Goal: Task Accomplishment & Management: Manage account settings

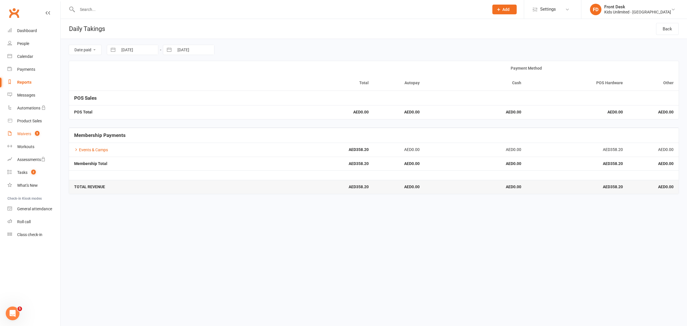
click at [22, 132] on div "Waivers" at bounding box center [24, 133] width 14 height 5
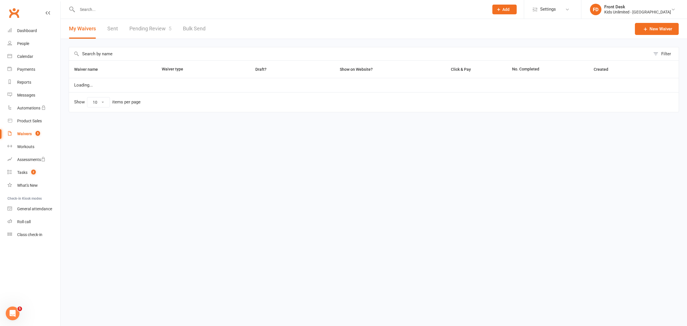
click at [143, 26] on link "Pending Review 5" at bounding box center [150, 29] width 42 height 20
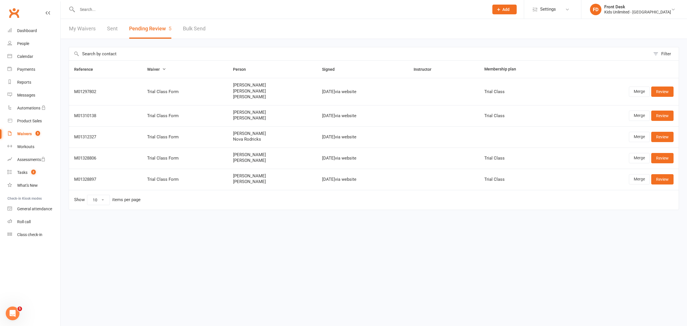
drag, startPoint x: 503, startPoint y: 138, endPoint x: 502, endPoint y: 134, distance: 3.5
click at [503, 138] on td at bounding box center [522, 136] width 86 height 21
click at [502, 134] on td at bounding box center [522, 136] width 86 height 21
click at [501, 8] on icon at bounding box center [498, 9] width 5 height 5
click at [510, 52] on link "Non-attending contact" at bounding box center [498, 52] width 51 height 13
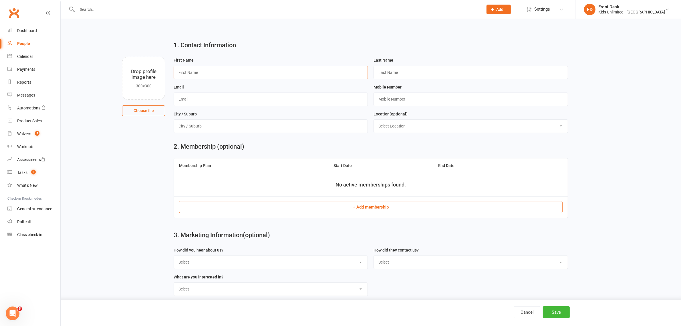
click at [323, 72] on input "text" at bounding box center [271, 72] width 194 height 13
type input "Maryam"
type input "m"
type input "Mahajeri"
click at [404, 99] on input "text" at bounding box center [471, 98] width 194 height 13
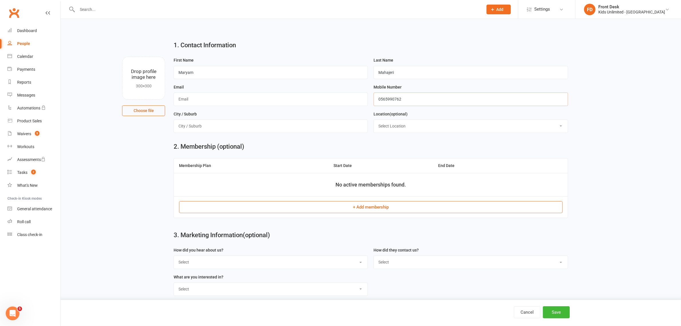
type input "0565990762"
click at [337, 100] on input "text" at bounding box center [271, 98] width 194 height 13
type input "[EMAIL_ADDRESS][DOMAIN_NAME]"
click at [285, 128] on input "text" at bounding box center [271, 125] width 194 height 13
type input "[GEOGRAPHIC_DATA]"
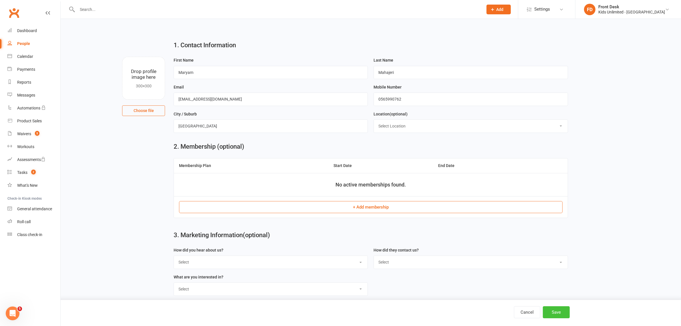
click at [559, 309] on button "Save" at bounding box center [556, 312] width 27 height 12
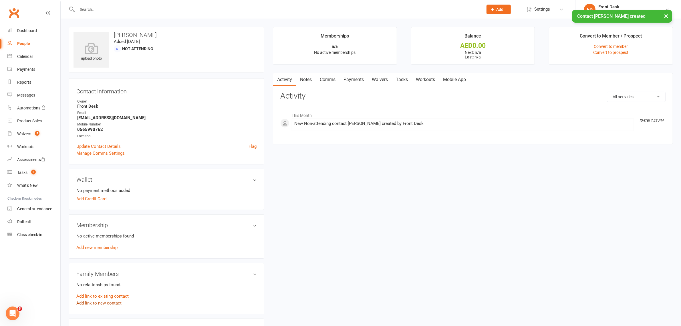
click at [94, 302] on link "Add link to new contact" at bounding box center [98, 302] width 45 height 7
click at [215, 295] on button "Continue" at bounding box center [210, 296] width 18 height 7
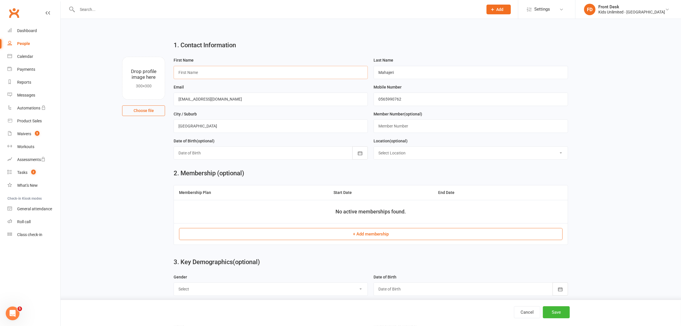
click at [249, 72] on input "text" at bounding box center [271, 72] width 194 height 13
type input "Sama"
click at [358, 154] on icon "button" at bounding box center [360, 153] width 6 height 6
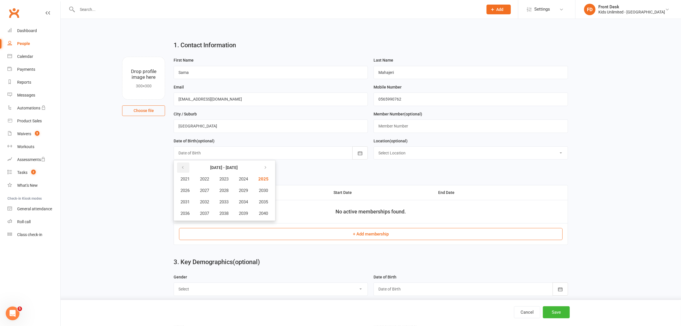
click at [183, 166] on icon "button" at bounding box center [183, 167] width 4 height 5
click at [207, 212] on span "2017" at bounding box center [204, 213] width 9 height 5
click at [219, 199] on span "August" at bounding box center [215, 201] width 13 height 5
click at [245, 190] on span "03" at bounding box center [247, 190] width 5 height 5
type input "[DATE]"
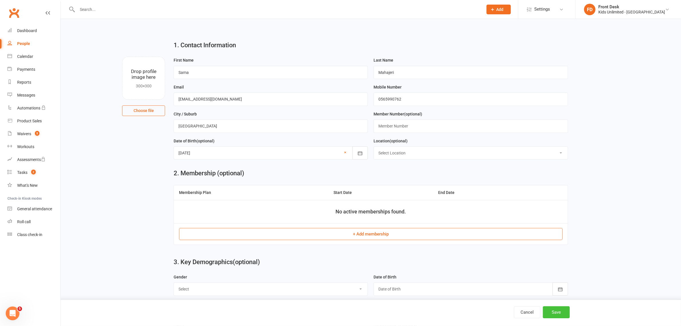
click at [562, 312] on button "Save" at bounding box center [556, 312] width 27 height 12
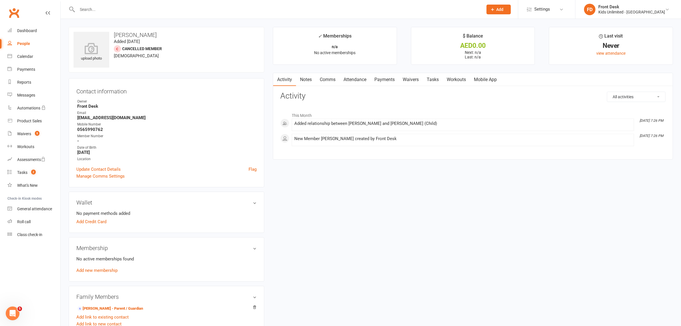
click at [583, 284] on div "upload photo [PERSON_NAME] Added [DATE] Cancelled member [DEMOGRAPHIC_DATA] Con…" at bounding box center [370, 325] width 613 height 597
click at [579, 283] on div "upload photo [PERSON_NAME] Added [DATE] Cancelled member [DEMOGRAPHIC_DATA] Con…" at bounding box center [370, 325] width 613 height 597
click at [107, 270] on link "Add new membership" at bounding box center [96, 269] width 41 height 5
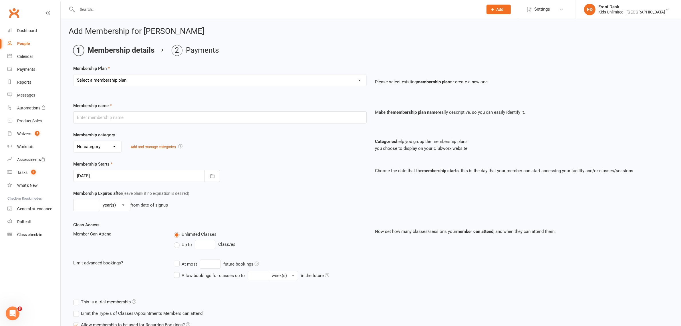
click at [359, 80] on select "Select a membership plan Create new Membership Plan Active Play - Free 1/2 Hour…" at bounding box center [220, 79] width 293 height 11
select select "6"
click at [74, 74] on select "Select a membership plan Create new Membership Plan Active Play - Free 1/2 Hour…" at bounding box center [220, 79] width 293 height 11
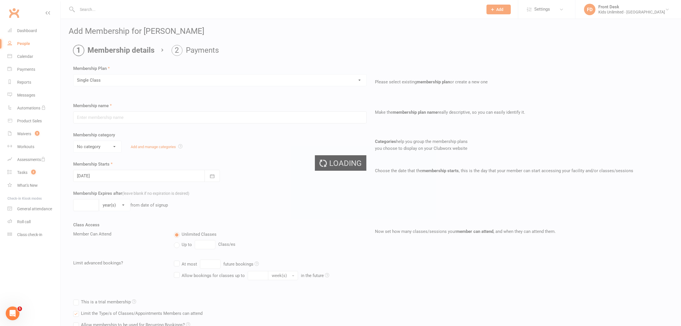
type input "Single Class"
select select "7"
type input "1"
select select "0"
type input "1"
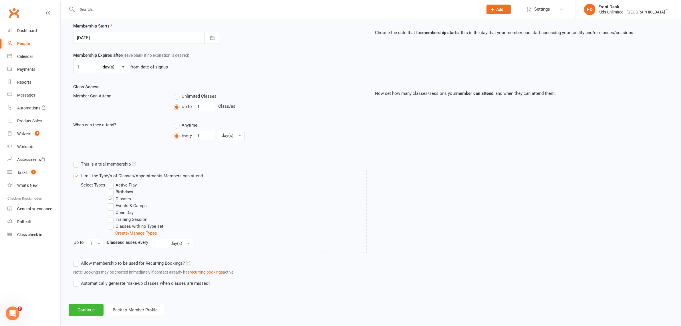
scroll to position [145, 0]
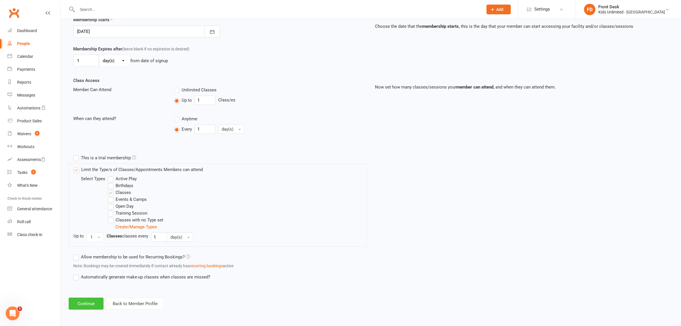
click at [83, 305] on button "Continue" at bounding box center [86, 303] width 35 height 12
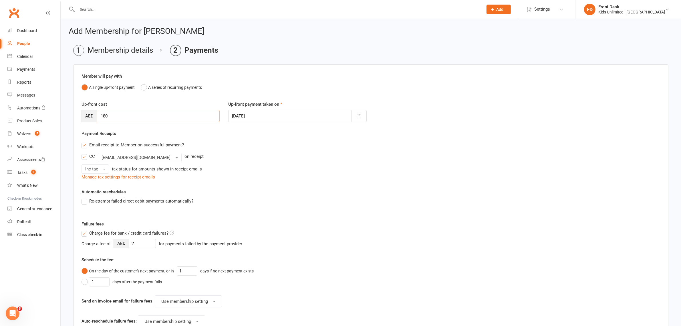
click at [124, 115] on input "180" at bounding box center [158, 116] width 123 height 12
type input "1"
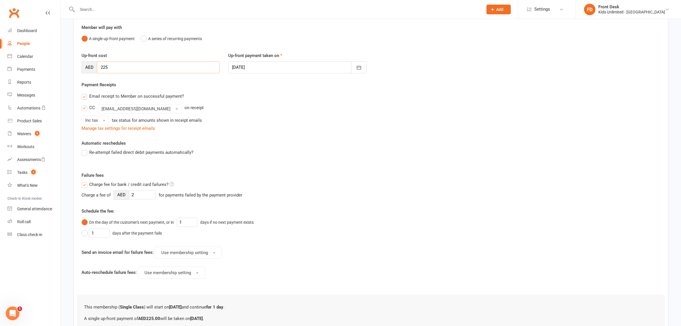
scroll to position [108, 0]
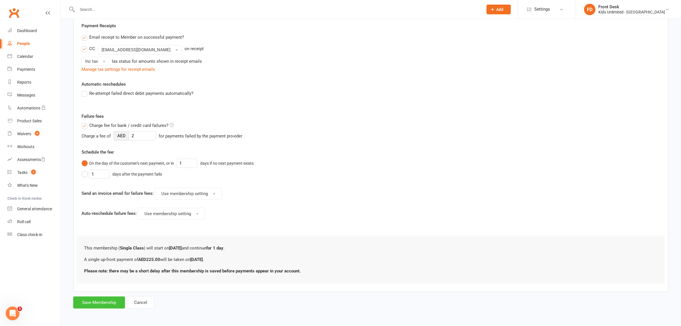
type input "225"
click at [100, 303] on button "Save Membership" at bounding box center [99, 302] width 52 height 12
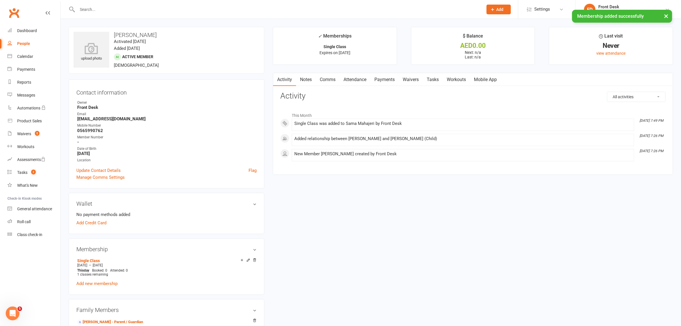
click at [353, 78] on link "Attendance" at bounding box center [355, 79] width 31 height 13
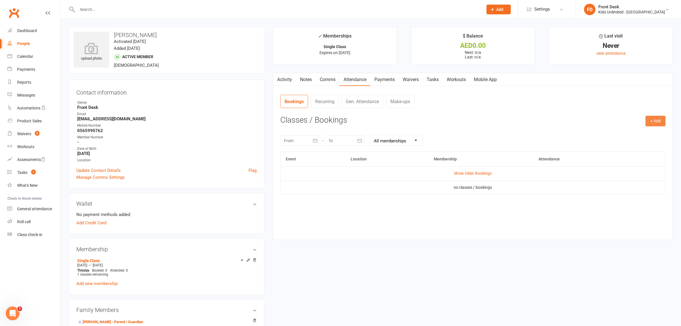
click at [653, 120] on button "+ Add" at bounding box center [656, 121] width 20 height 10
click at [632, 132] on link "Book Event" at bounding box center [637, 133] width 57 height 11
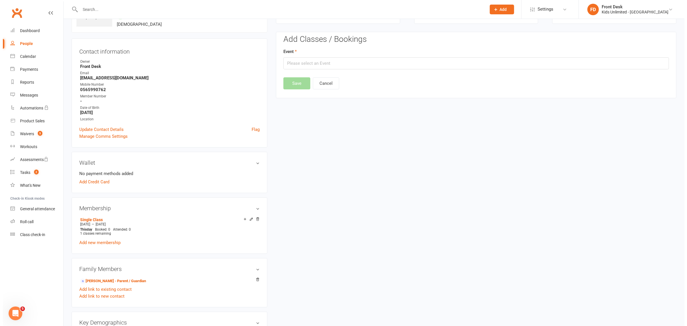
scroll to position [44, 0]
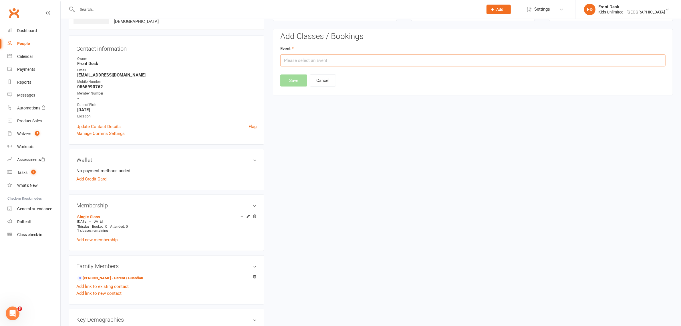
click at [471, 60] on input "text" at bounding box center [472, 60] width 385 height 12
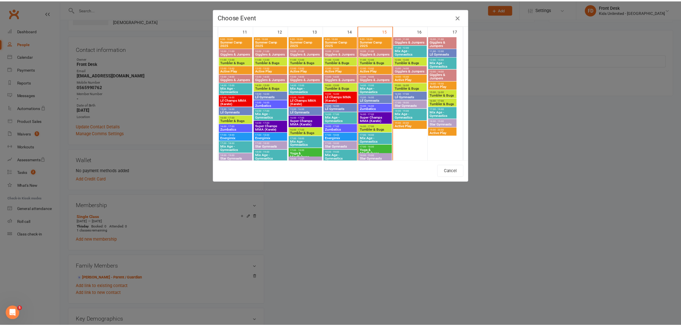
scroll to position [429, 0]
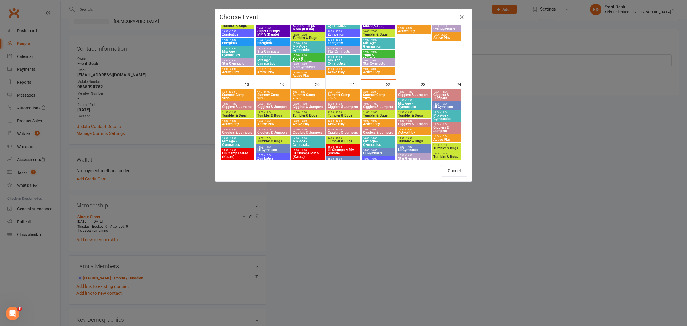
click at [380, 42] on span "Mix Age - Gymnastics" at bounding box center [377, 44] width 31 height 7
type input "Mix Age - Gymnastics - [DATE] 5:00:00 PM"
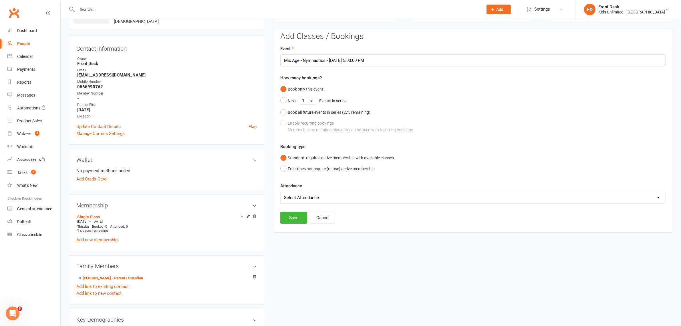
click at [304, 197] on select "Select Attendance Attended Absent" at bounding box center [473, 197] width 385 height 11
select select "0"
click at [281, 192] on select "Select Attendance Attended Absent" at bounding box center [473, 197] width 385 height 11
click at [285, 215] on button "Save" at bounding box center [293, 217] width 27 height 12
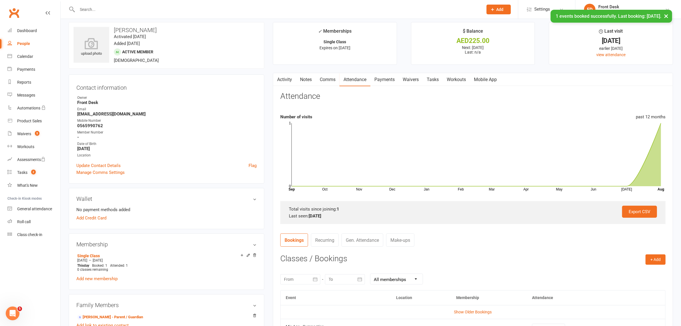
scroll to position [0, 0]
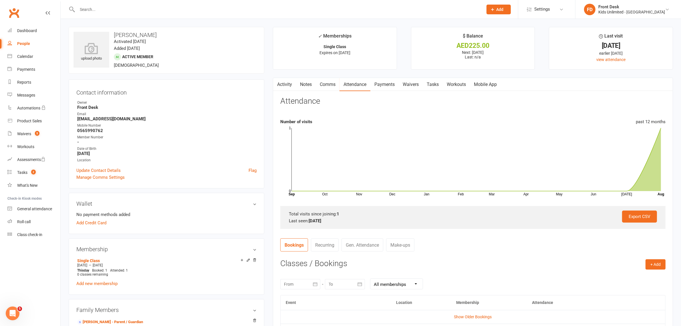
click at [27, 43] on div "People" at bounding box center [23, 43] width 13 height 5
select select "100"
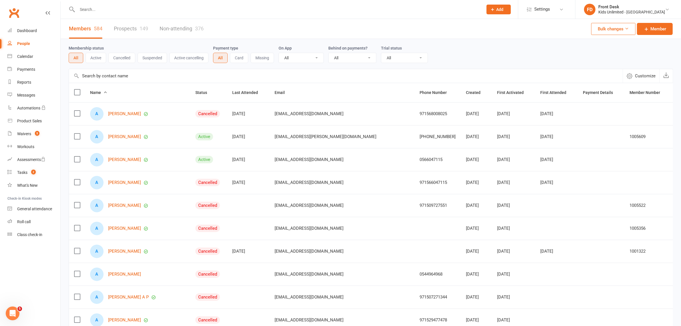
click at [116, 8] on input "text" at bounding box center [278, 9] width 404 height 8
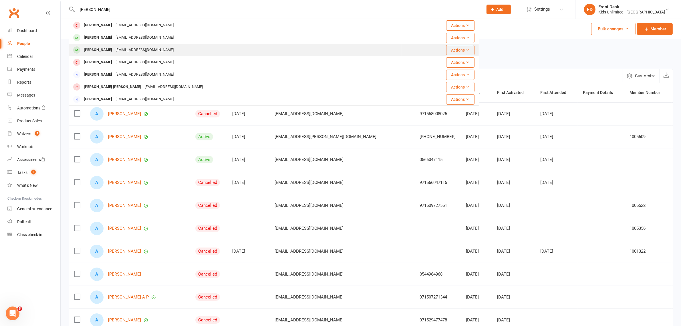
type input "[PERSON_NAME]"
click at [96, 49] on div "[PERSON_NAME]" at bounding box center [98, 50] width 32 height 8
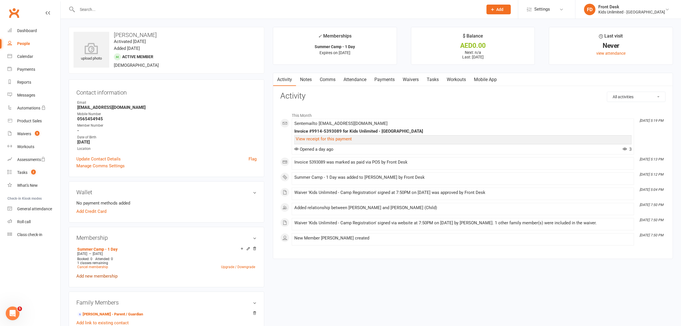
click at [106, 274] on link "Add new membership" at bounding box center [96, 275] width 41 height 5
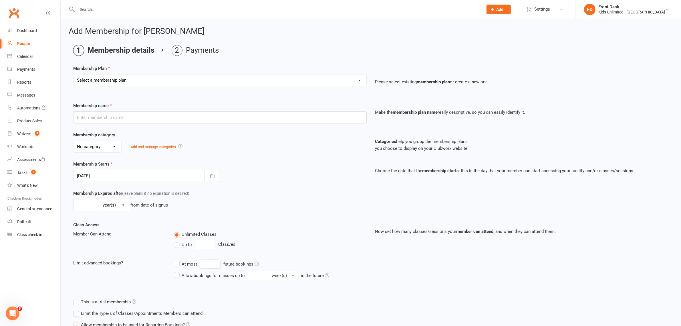
click at [359, 80] on select "Select a membership plan Create new Membership Plan Active Play - Free 1/2 Hour…" at bounding box center [220, 79] width 293 height 11
select select "6"
click at [74, 74] on select "Select a membership plan Create new Membership Plan Active Play - Free 1/2 Hour…" at bounding box center [220, 79] width 293 height 11
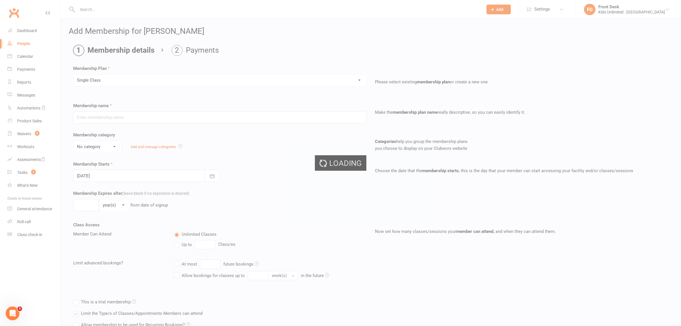
type input "Single Class"
select select "7"
type input "1"
select select "0"
type input "1"
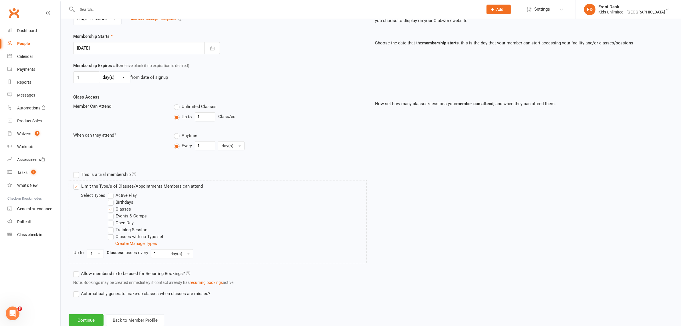
scroll to position [145, 0]
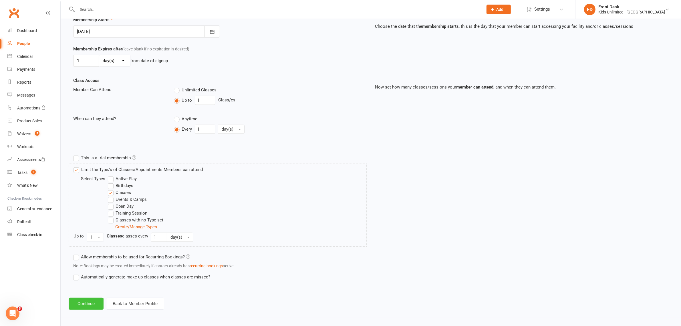
click at [87, 305] on button "Continue" at bounding box center [86, 303] width 35 height 12
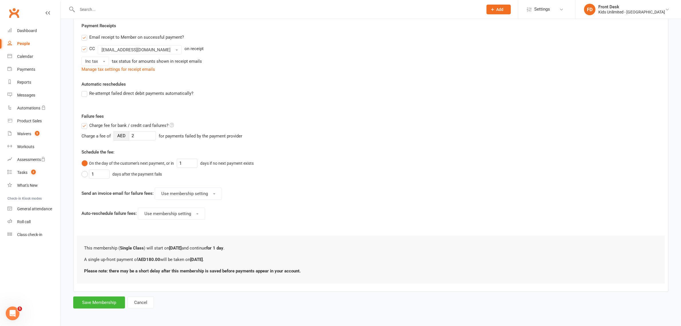
scroll to position [0, 0]
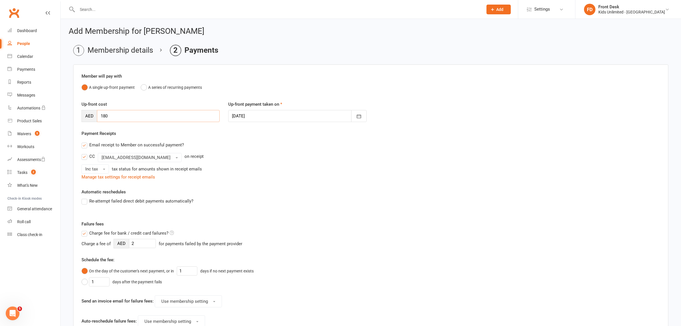
click at [117, 121] on input "180" at bounding box center [158, 116] width 123 height 12
type input "1"
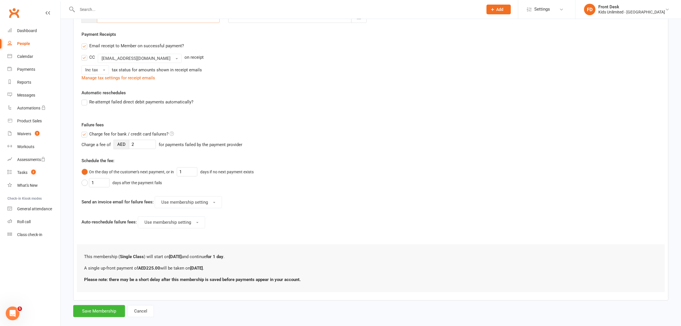
scroll to position [108, 0]
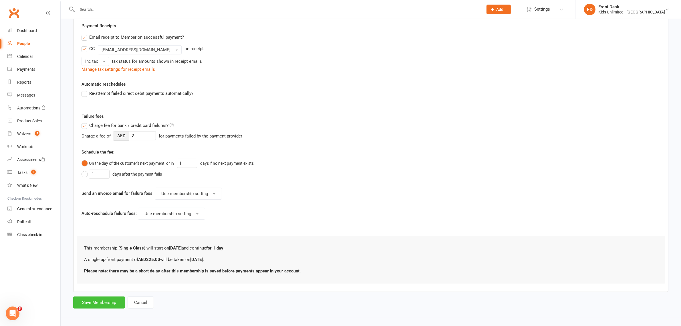
type input "225"
click at [109, 298] on button "Save Membership" at bounding box center [99, 302] width 52 height 12
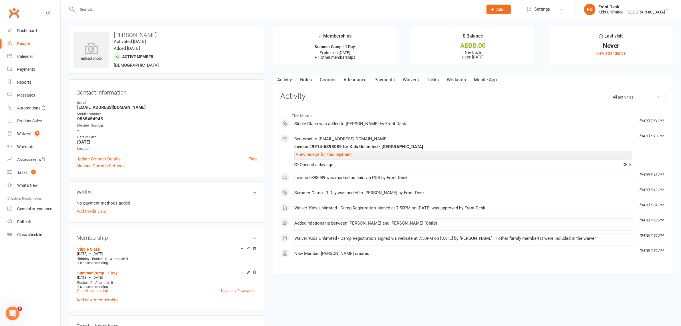
click at [352, 80] on link "Attendance" at bounding box center [355, 79] width 31 height 13
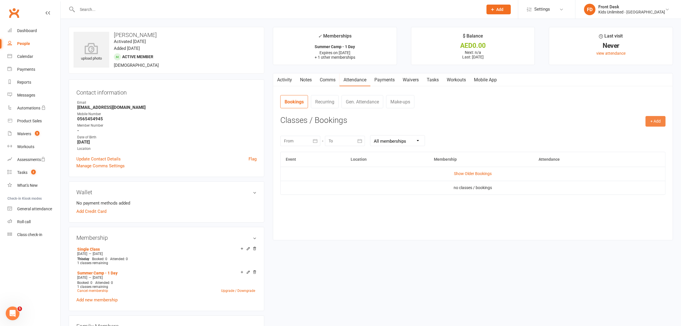
click at [654, 119] on button "+ Add" at bounding box center [656, 121] width 20 height 10
click at [634, 134] on link "Book Event" at bounding box center [637, 133] width 57 height 11
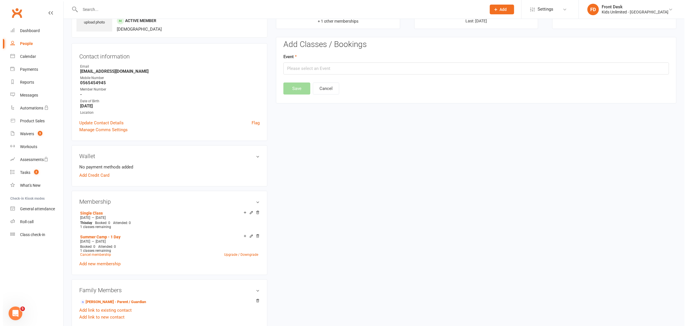
scroll to position [44, 0]
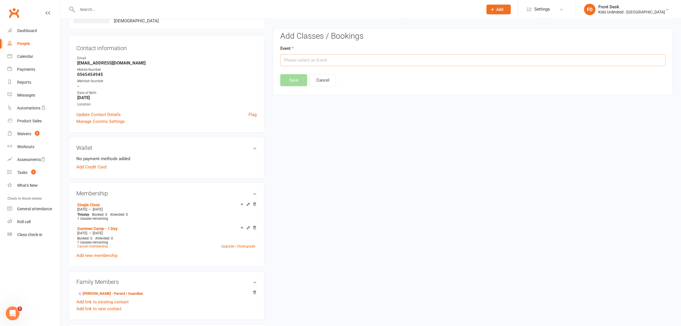
click at [535, 61] on input "text" at bounding box center [472, 60] width 385 height 12
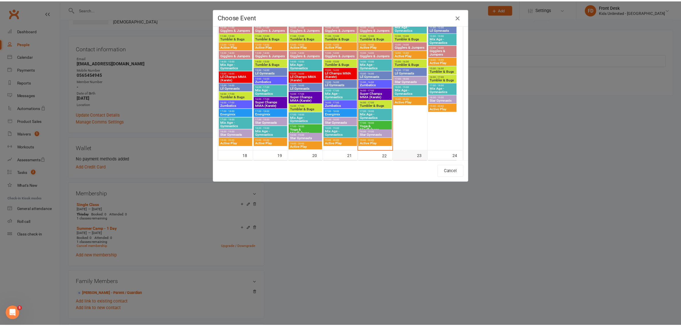
scroll to position [358, 0]
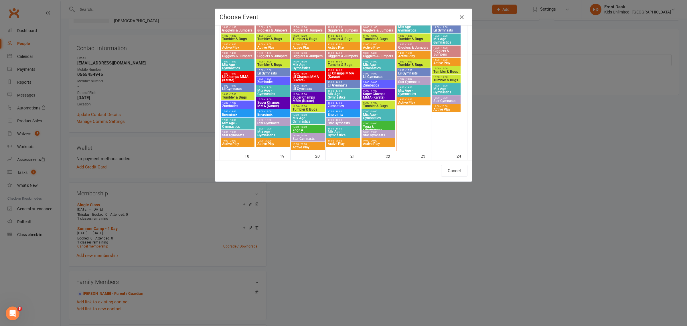
click at [372, 113] on span "Mix Age - Gymnastics" at bounding box center [377, 116] width 31 height 7
type input "Mix Age - Gymnastics - [DATE] 5:00:00 PM"
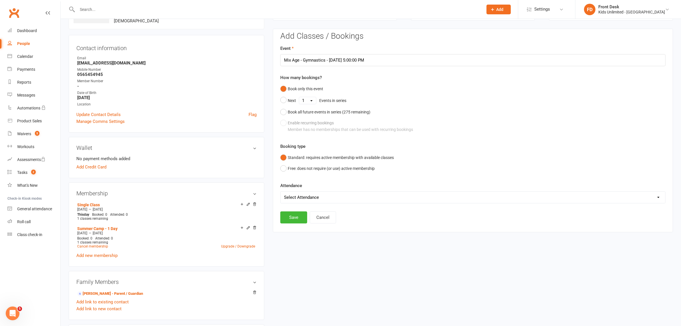
click at [288, 195] on select "Select Attendance Attended Absent" at bounding box center [473, 196] width 385 height 11
select select "0"
click at [281, 191] on select "Select Attendance Attended Absent" at bounding box center [473, 196] width 385 height 11
click at [296, 219] on button "Save" at bounding box center [293, 217] width 27 height 12
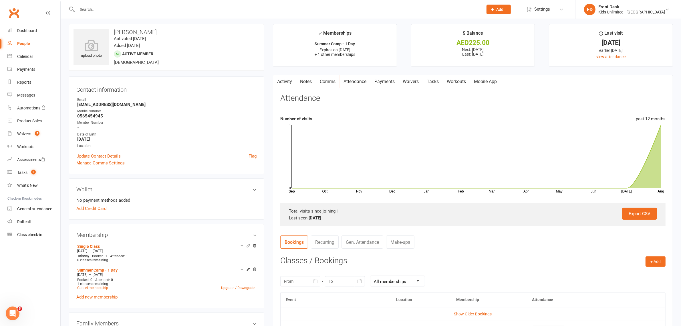
scroll to position [0, 0]
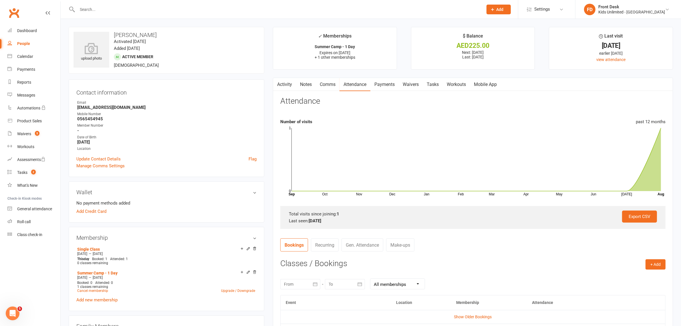
click at [388, 83] on link "Payments" at bounding box center [384, 84] width 28 height 13
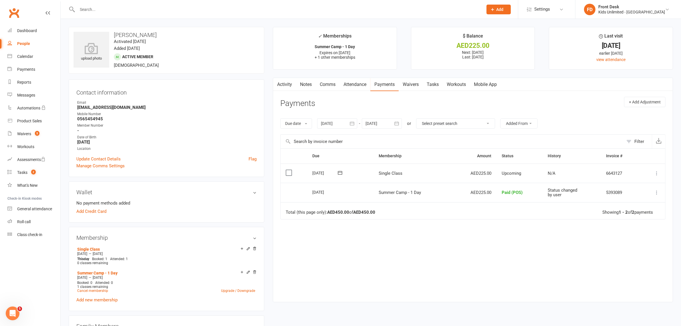
click at [289, 173] on label at bounding box center [290, 173] width 8 height 6
click at [289, 170] on input "checkbox" at bounding box center [288, 170] width 4 height 0
click at [663, 311] on icon "button" at bounding box center [664, 312] width 4 height 4
click at [631, 272] on link "Paid (POS)" at bounding box center [644, 273] width 57 height 11
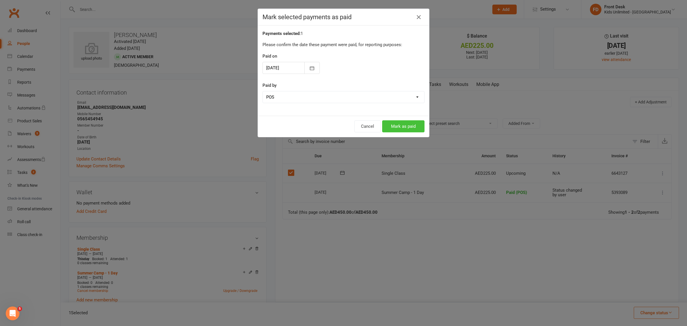
click at [411, 124] on button "Mark as paid" at bounding box center [403, 126] width 42 height 12
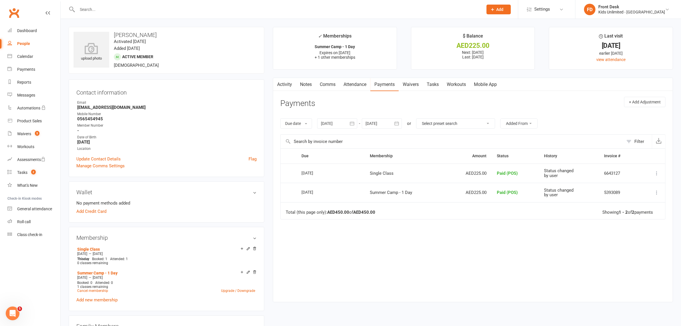
click at [104, 10] on input "text" at bounding box center [278, 9] width 404 height 8
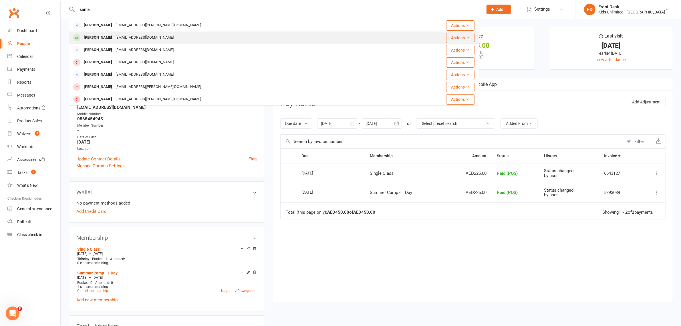
type input "sama"
click at [110, 39] on div "[PERSON_NAME]" at bounding box center [98, 37] width 32 height 8
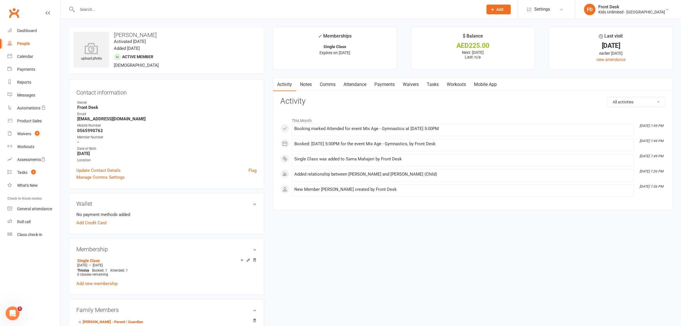
click at [382, 84] on link "Payments" at bounding box center [384, 84] width 28 height 13
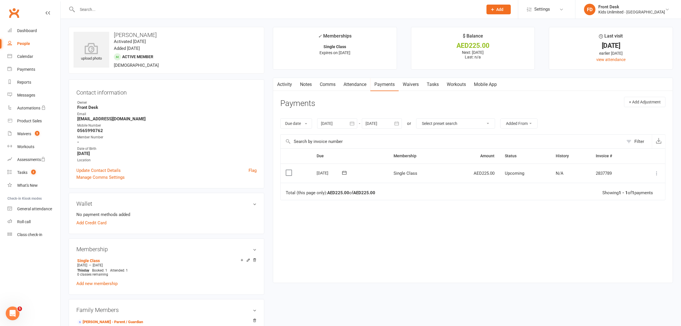
click at [289, 173] on label at bounding box center [290, 173] width 8 height 6
click at [289, 170] on input "checkbox" at bounding box center [288, 170] width 4 height 0
click at [663, 312] on icon "button" at bounding box center [664, 312] width 4 height 4
click at [633, 273] on link "Paid (POS)" at bounding box center [644, 273] width 57 height 11
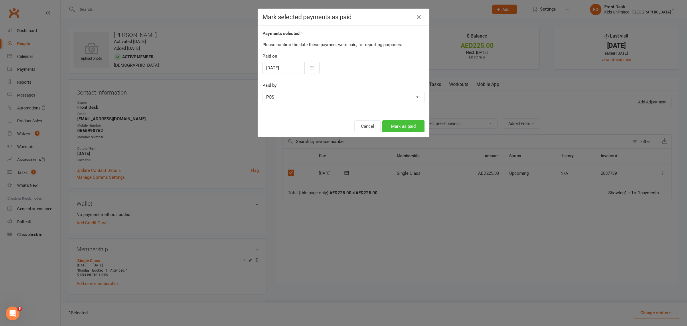
click at [399, 126] on button "Mark as paid" at bounding box center [403, 126] width 42 height 12
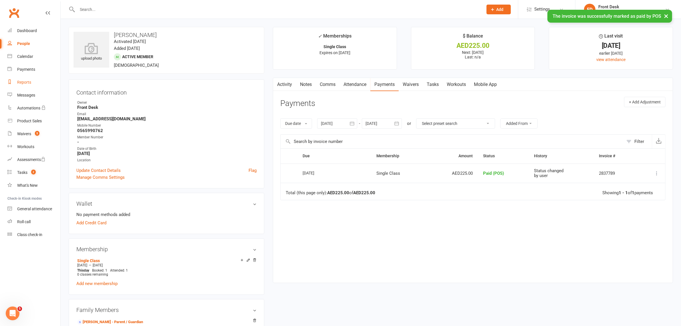
click at [26, 82] on div "Reports" at bounding box center [24, 82] width 14 height 5
select select "100"
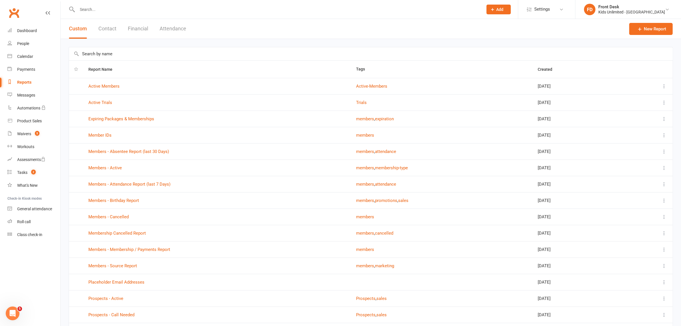
click at [130, 29] on button "Financial" at bounding box center [138, 29] width 20 height 20
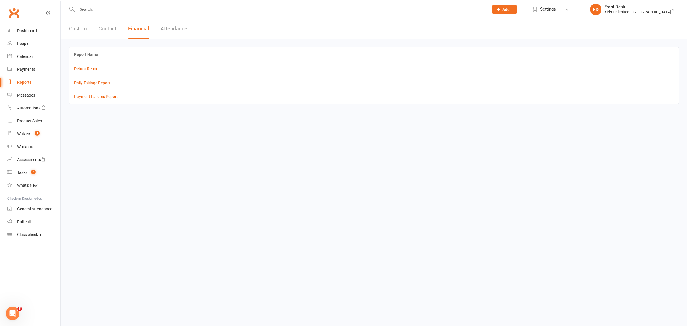
click at [99, 79] on td "Daily Takings Report" at bounding box center [373, 83] width 609 height 14
click at [95, 82] on link "Daily Takings Report" at bounding box center [92, 82] width 36 height 5
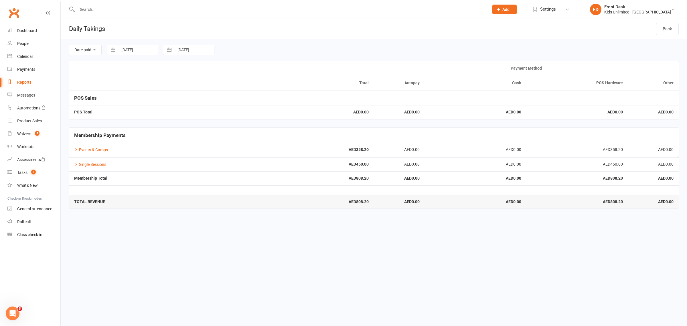
click at [25, 82] on div "Reports" at bounding box center [24, 82] width 14 height 5
select select "100"
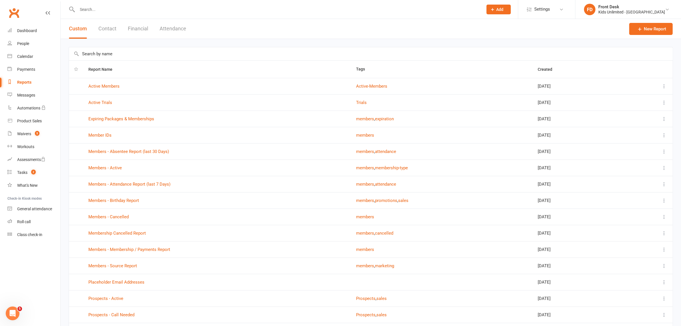
click at [170, 25] on button "Attendance" at bounding box center [173, 29] width 27 height 20
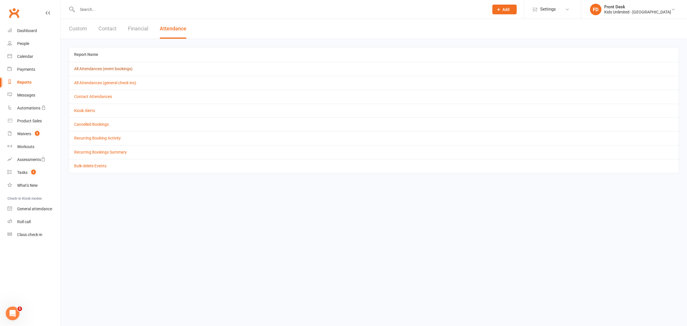
click at [124, 70] on link "All Attendances (event bookings)" at bounding box center [103, 68] width 58 height 5
